Goal: Find specific fact: Find contact information

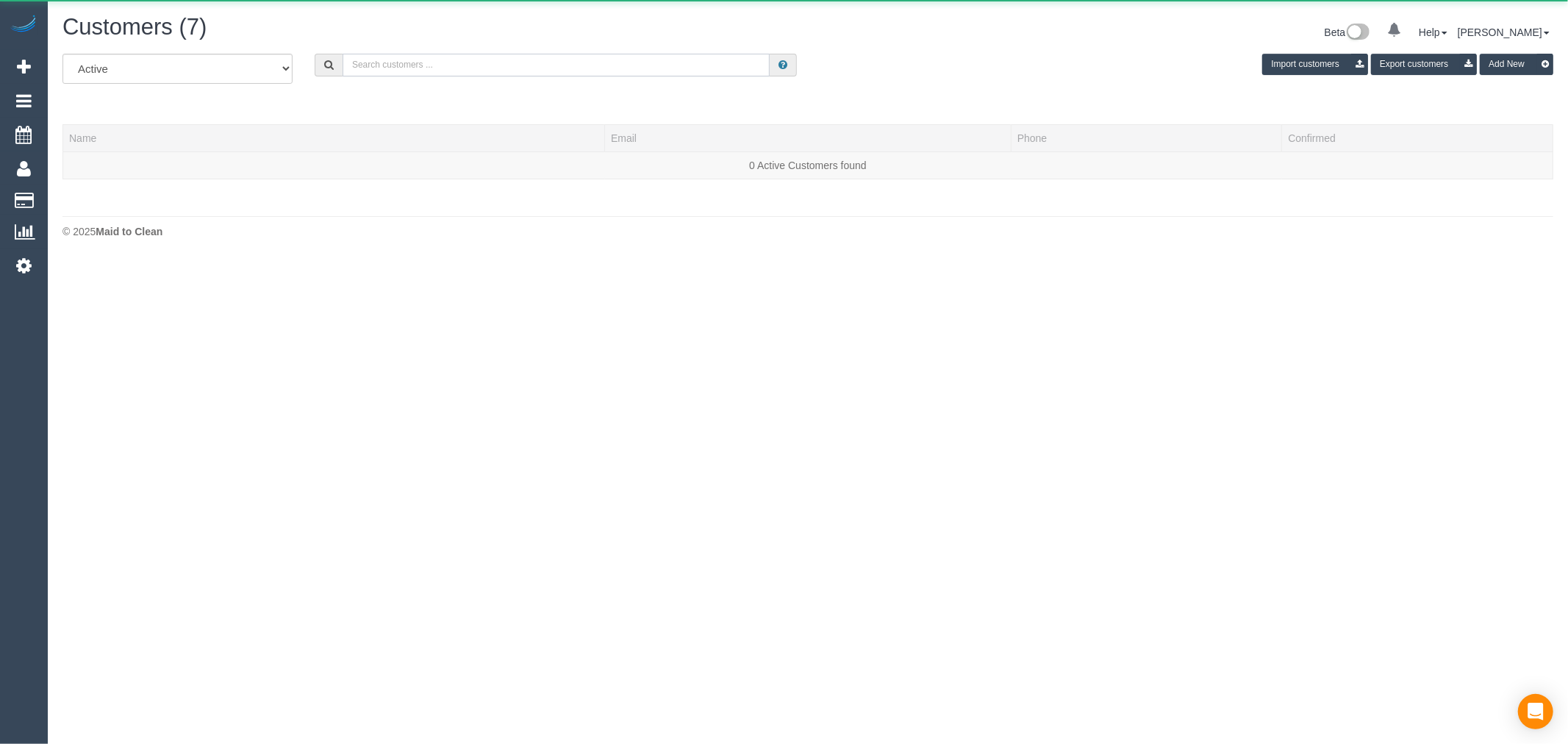
drag, startPoint x: 397, startPoint y: 68, endPoint x: 409, endPoint y: 53, distance: 19.2
click at [398, 68] on input "text" at bounding box center [556, 64] width 427 height 22
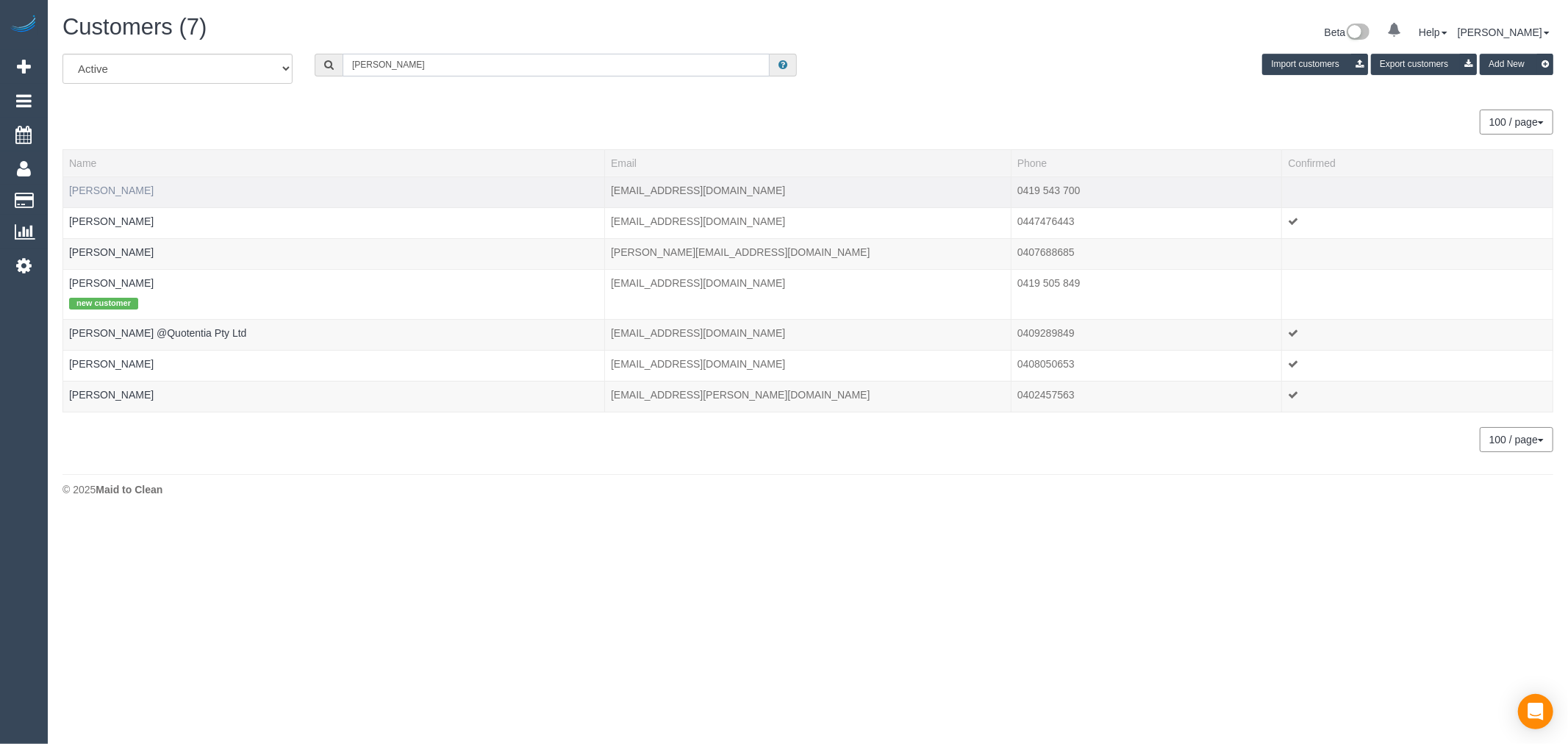
type input "mary b"
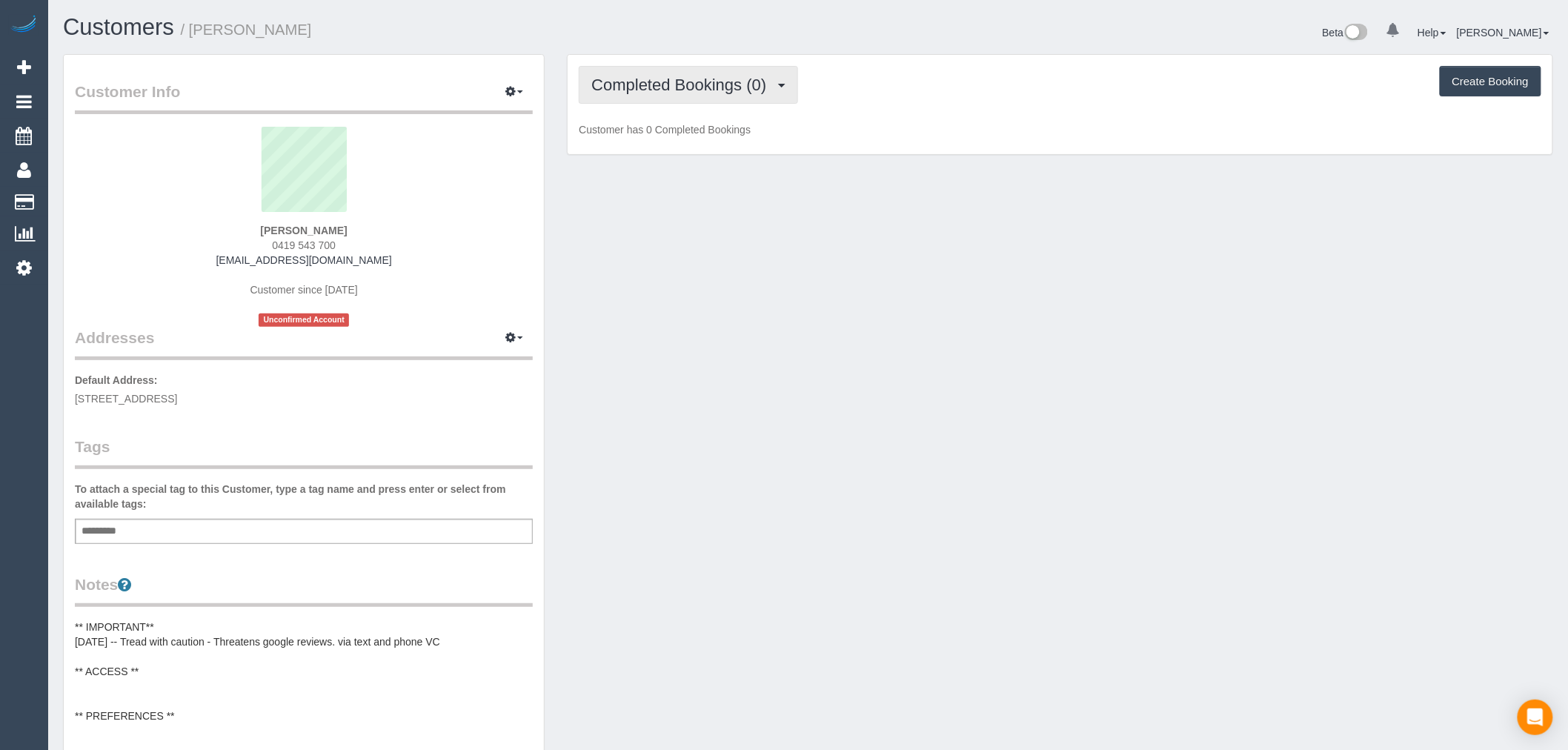
drag, startPoint x: 732, startPoint y: 84, endPoint x: 735, endPoint y: 95, distance: 11.4
click at [735, 84] on span "Completed Bookings (0)" at bounding box center [682, 84] width 182 height 19
drag, startPoint x: 420, startPoint y: 247, endPoint x: 410, endPoint y: 243, distance: 10.8
click at [416, 246] on div "[PERSON_NAME] 0419 543 700 [EMAIL_ADDRESS][DOMAIN_NAME] Customer since [DATE] U…" at bounding box center [303, 226] width 458 height 200
drag, startPoint x: 382, startPoint y: 246, endPoint x: 278, endPoint y: 243, distance: 104.0
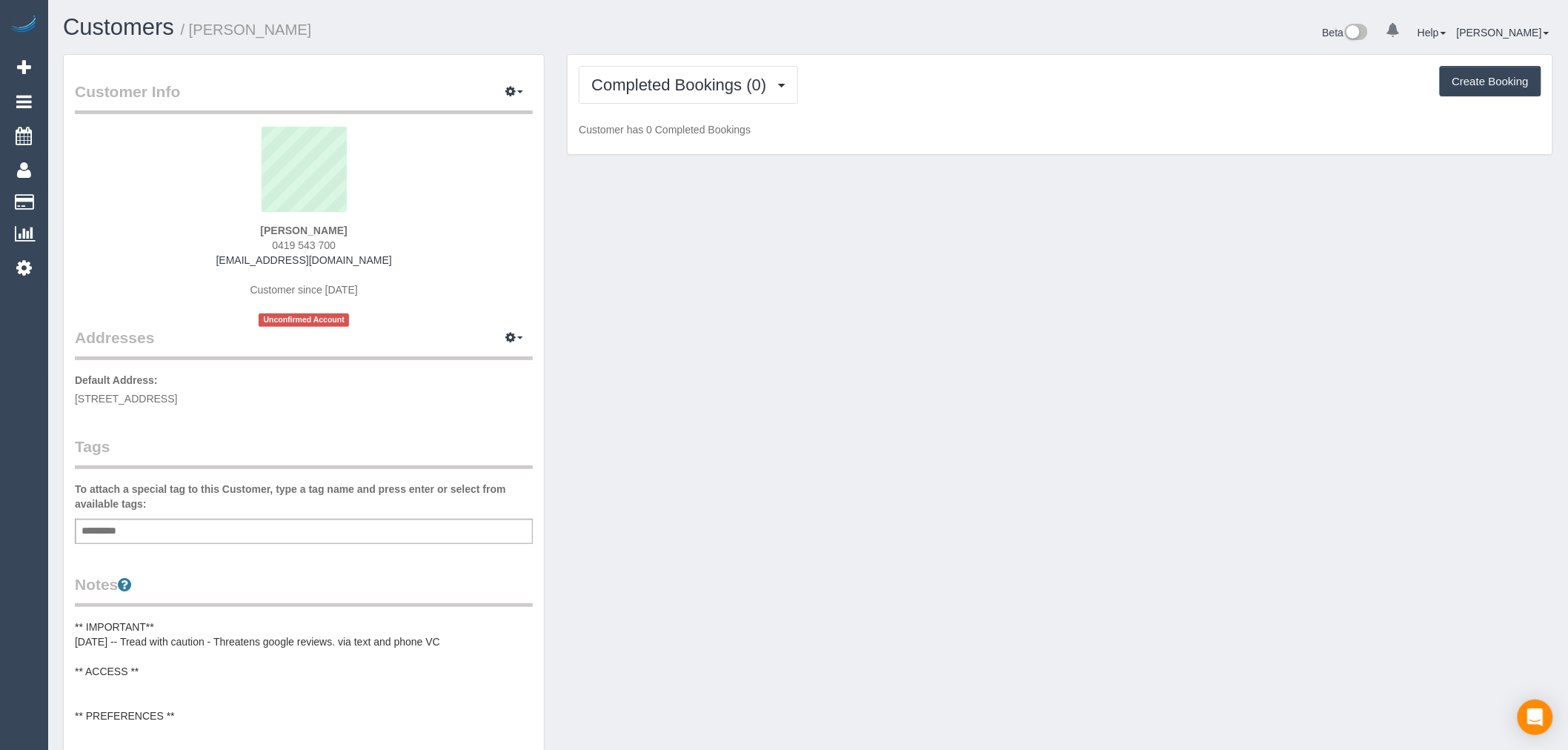
click at [278, 243] on div "[PERSON_NAME] 0419 543 700 [EMAIL_ADDRESS][DOMAIN_NAME] Customer since [DATE] U…" at bounding box center [303, 226] width 458 height 200
copy span "419 543 700"
click at [642, 84] on span "Completed Bookings (0)" at bounding box center [682, 84] width 182 height 19
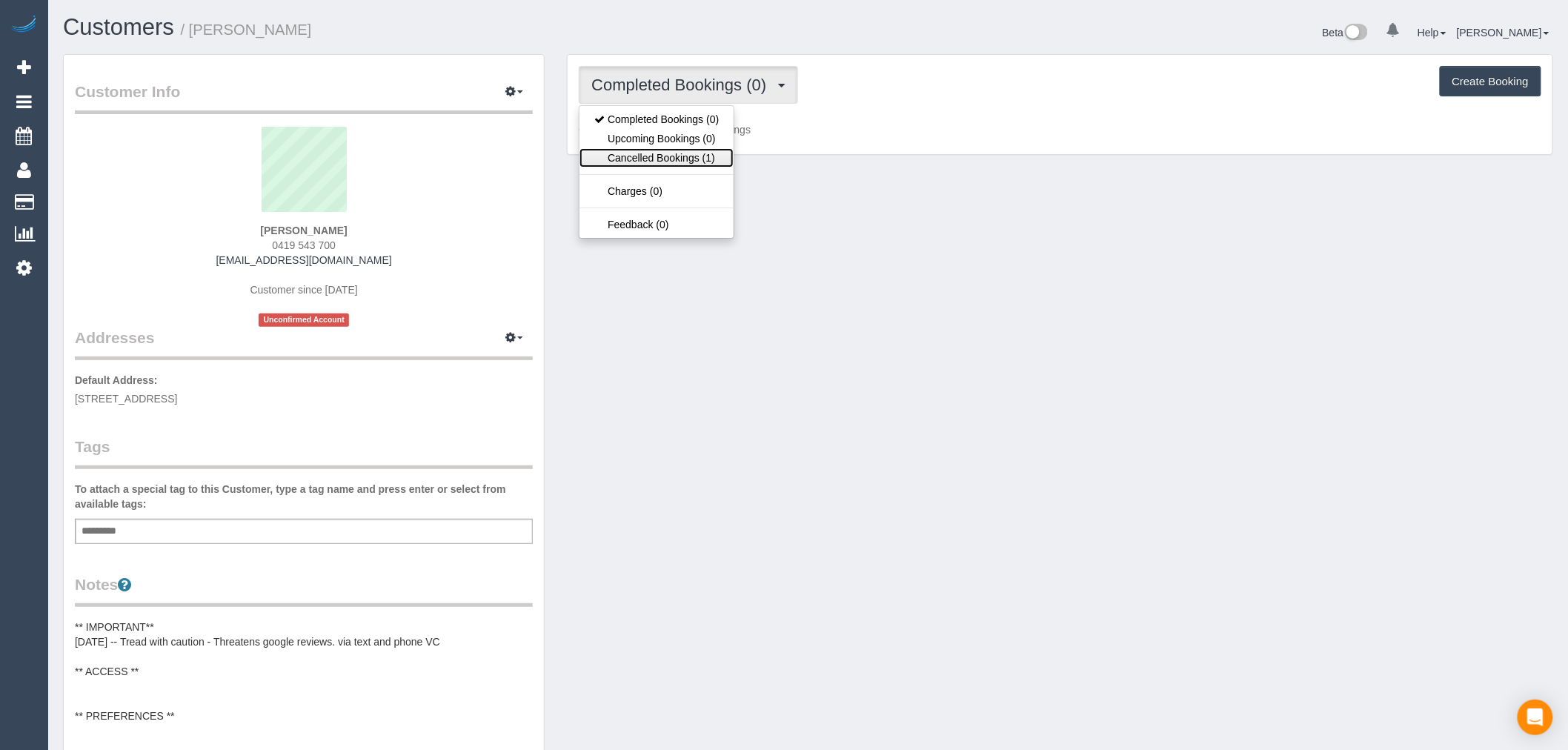
click at [690, 157] on link "Cancelled Bookings (1)" at bounding box center [656, 158] width 154 height 20
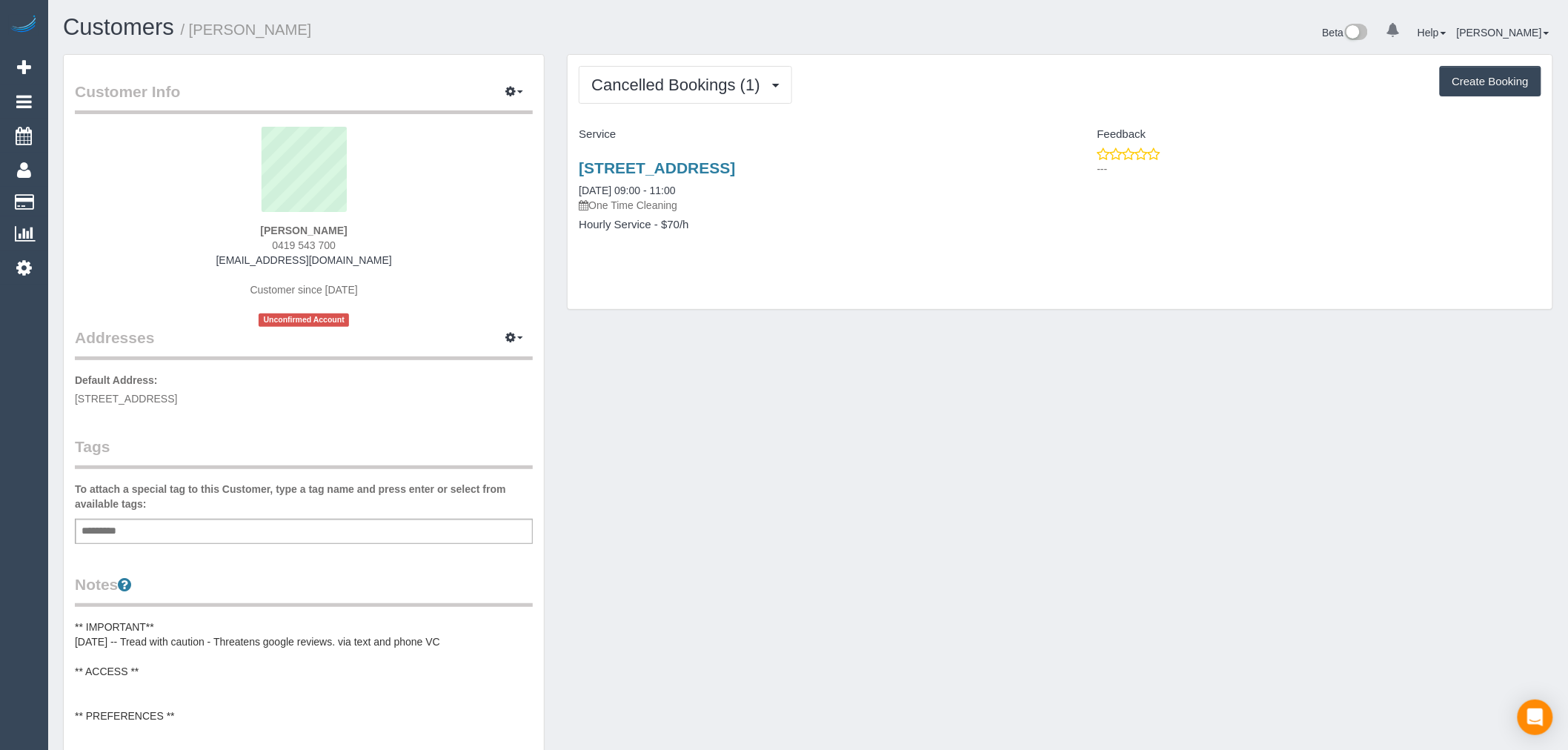
click at [700, 186] on div "[STREET_ADDRESS] [DATE] 09:00 - 11:00 One Time Cleaning" at bounding box center [813, 186] width 470 height 54
click at [705, 176] on h3 "[STREET_ADDRESS]" at bounding box center [813, 167] width 470 height 17
click at [706, 169] on link "[STREET_ADDRESS]" at bounding box center [657, 167] width 157 height 17
